Goal: Answer question/provide support

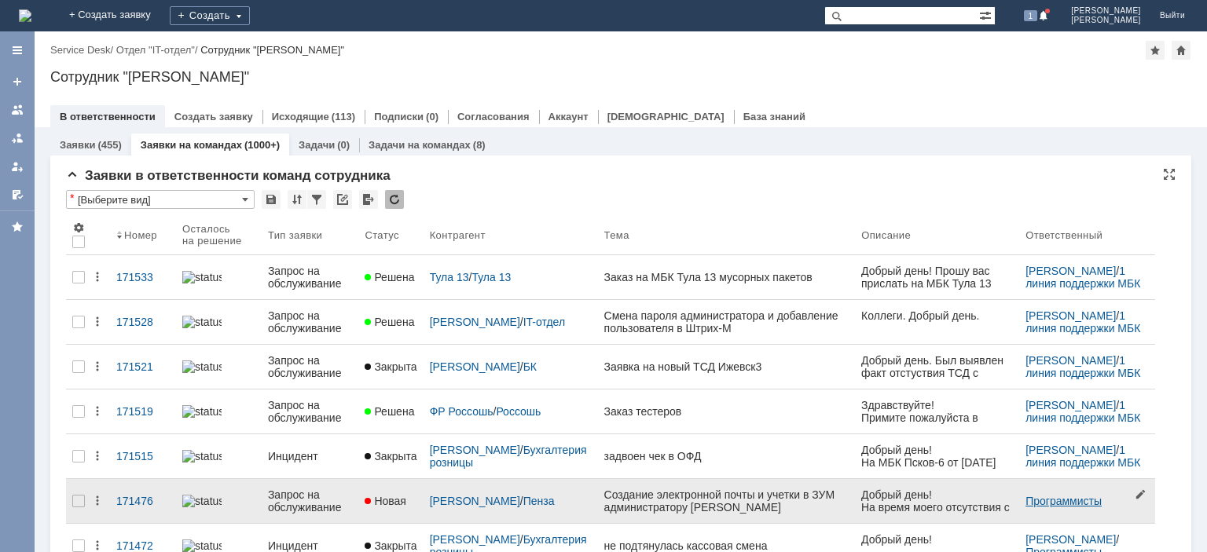
click at [1054, 495] on link "Программисты" at bounding box center [1064, 501] width 76 height 13
click at [1054, 491] on div "Назад | Service Desk / Отдел "IT-отдел" / Сотрудник "[PERSON_NAME]" Сотрудник "…" at bounding box center [621, 291] width 1172 height 521
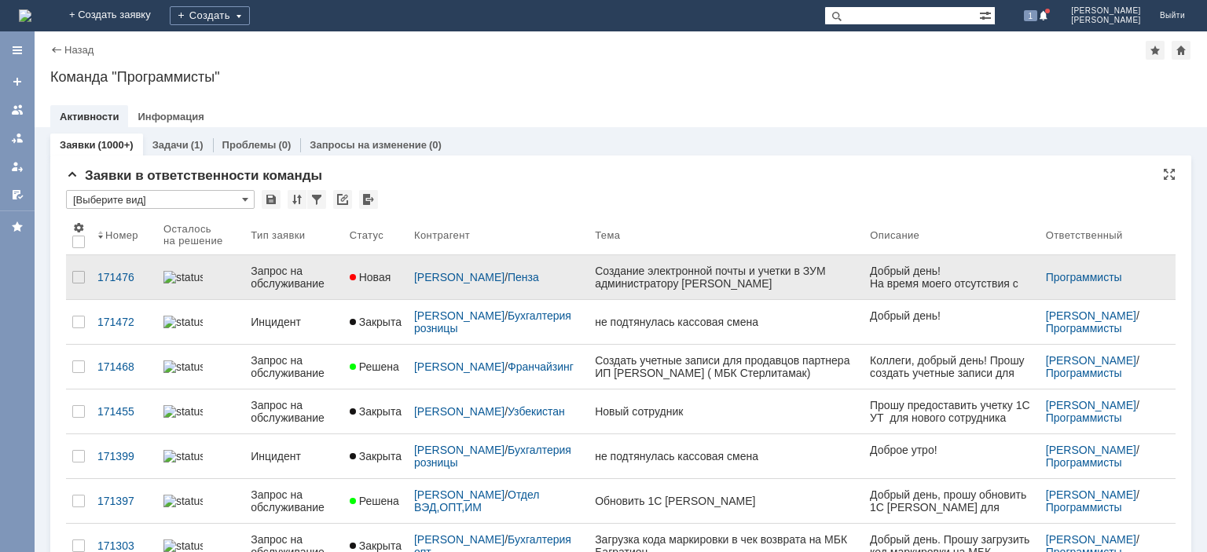
click at [308, 289] on div "Запрос на обслуживание" at bounding box center [294, 277] width 86 height 25
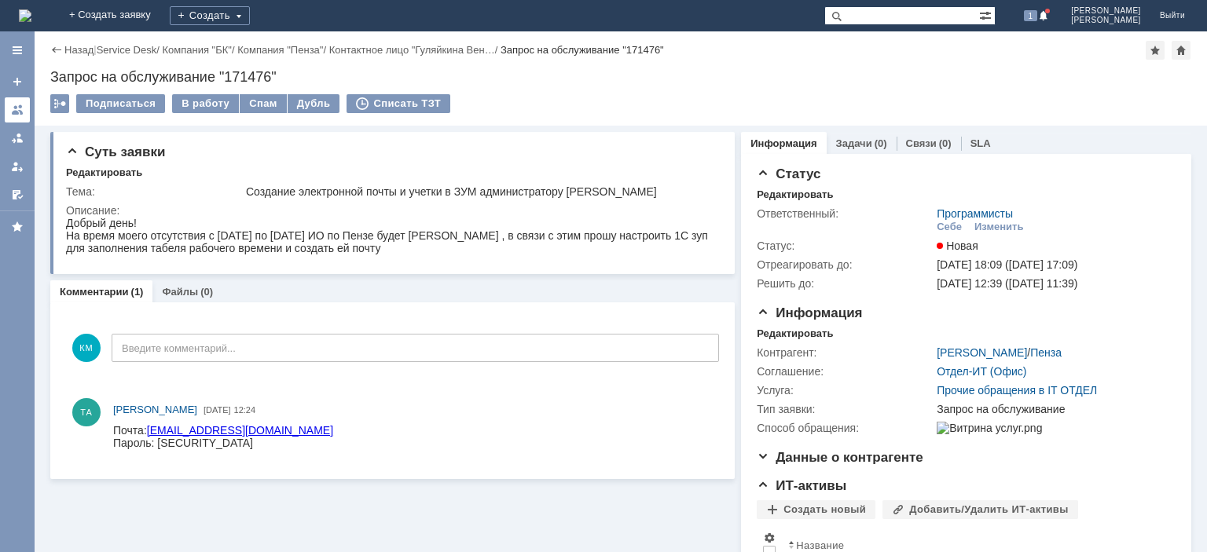
click at [10, 109] on link at bounding box center [17, 109] width 25 height 25
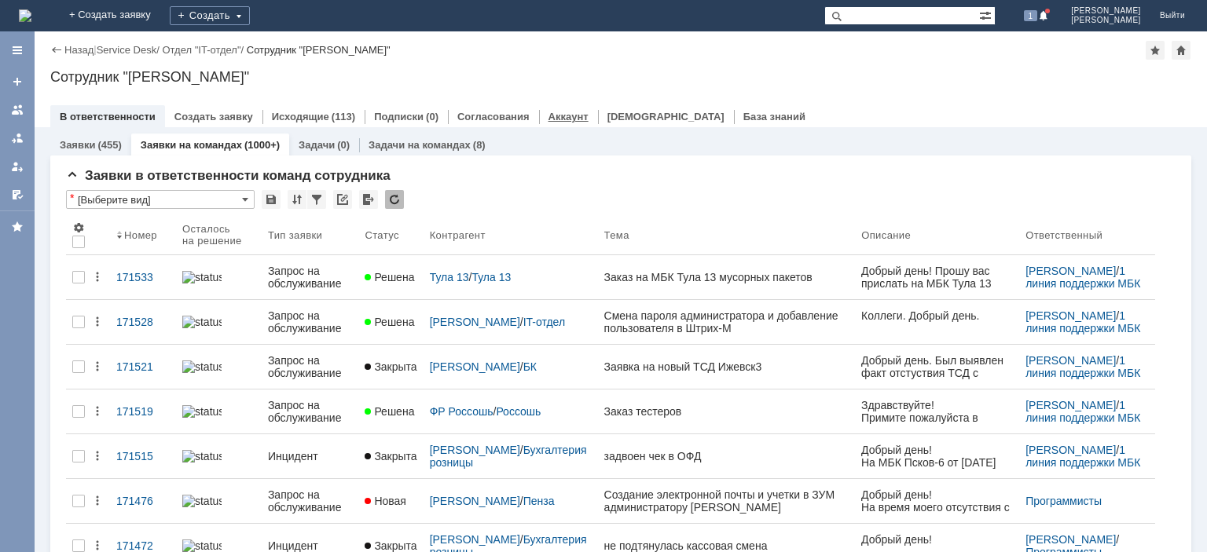
click at [561, 118] on link "Аккаунт" at bounding box center [569, 117] width 40 height 12
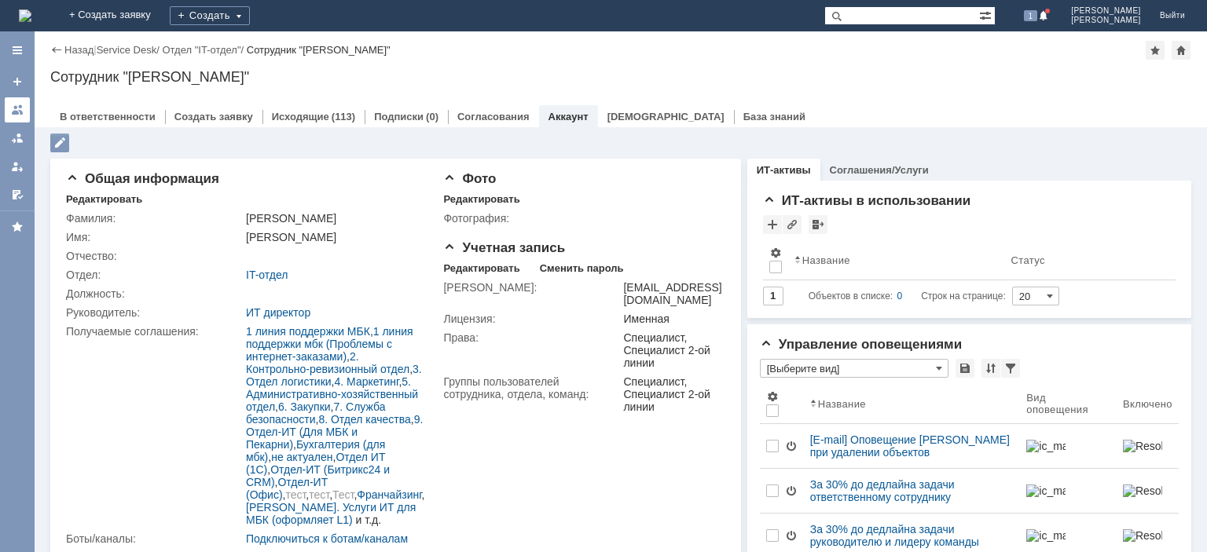
click at [22, 104] on div at bounding box center [17, 110] width 13 height 13
